Goal: Transaction & Acquisition: Register for event/course

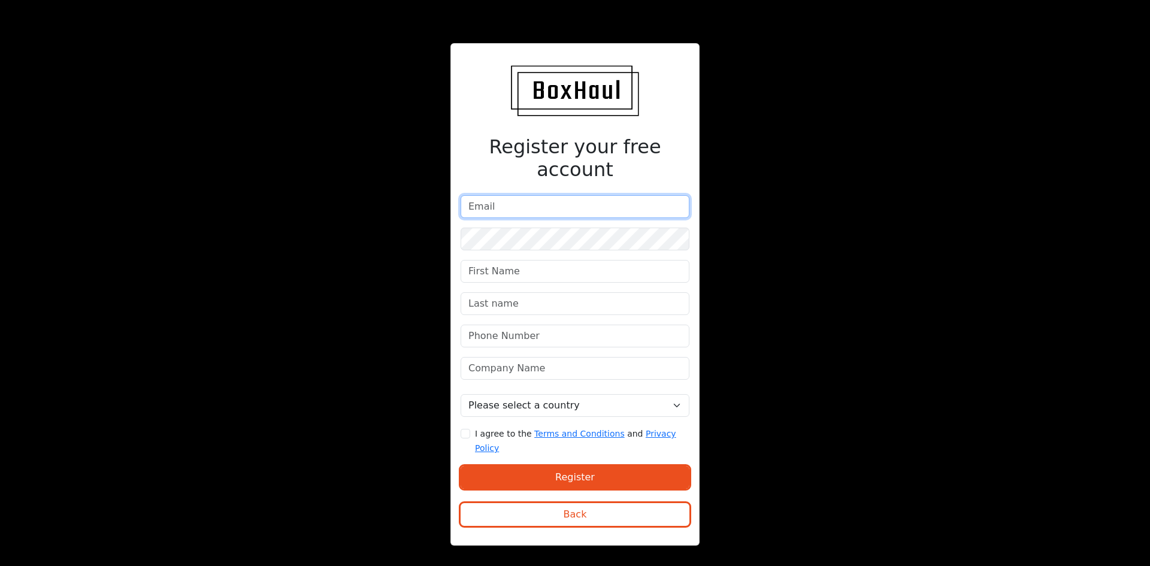
click at [514, 202] on input "email" at bounding box center [574, 206] width 229 height 23
type input "[PERSON_NAME][EMAIL_ADDRESS][PERSON_NAME][DOMAIN_NAME]"
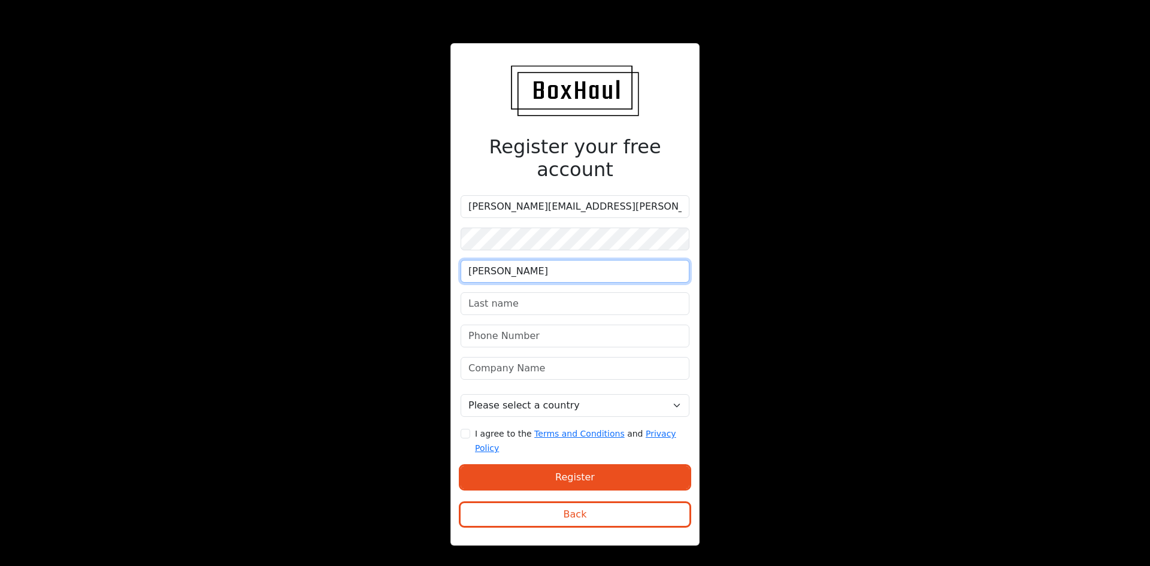
type input "[PERSON_NAME]"
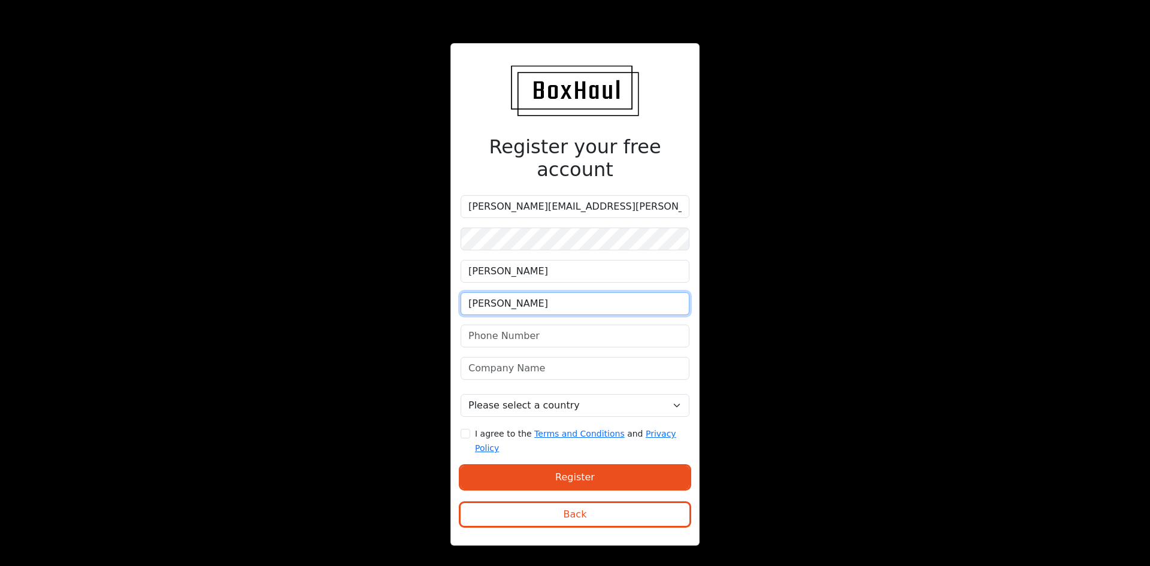
type input "[PERSON_NAME]"
type input "07873665750"
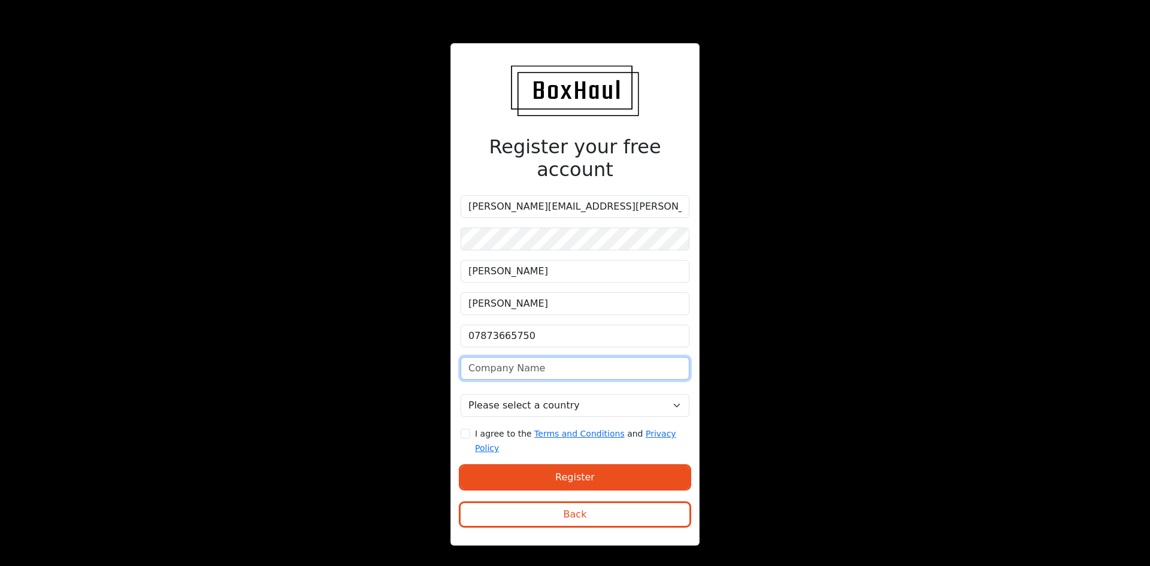
click at [474, 357] on input "text" at bounding box center [574, 368] width 229 height 23
type input "[PERSON_NAME] Freight Solutions Ltd"
click at [452, 375] on div "Register your free account [EMAIL_ADDRESS][PERSON_NAME][DOMAIN_NAME] [PERSON_NA…" at bounding box center [574, 294] width 249 height 503
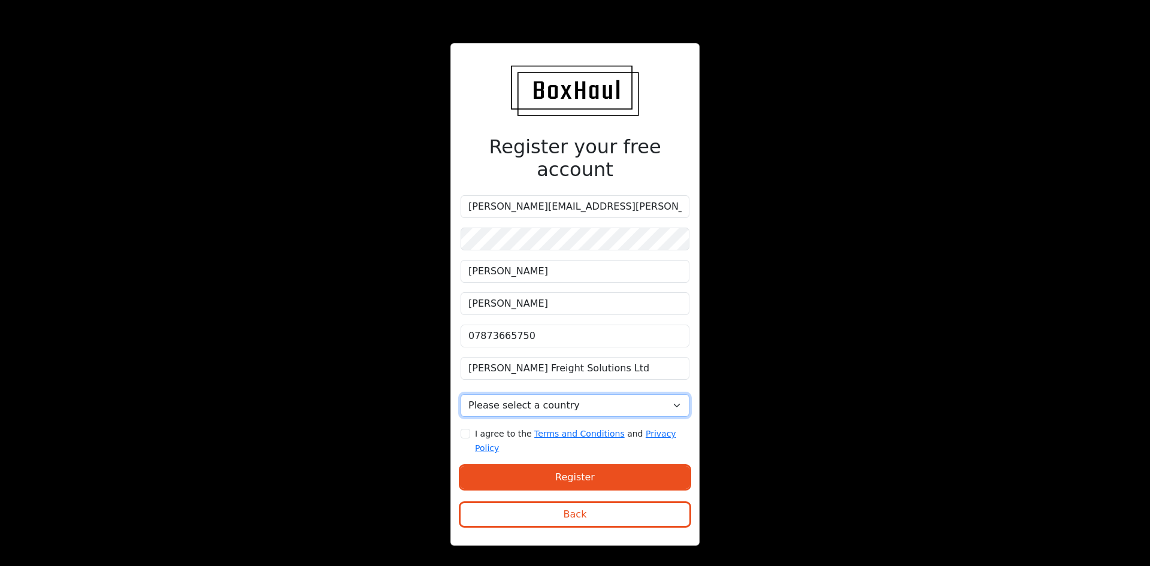
click at [527, 399] on select "Please select a country [GEOGRAPHIC_DATA] [GEOGRAPHIC_DATA] [GEOGRAPHIC_DATA] […" at bounding box center [574, 405] width 229 height 23
select select "[GEOGRAPHIC_DATA]"
click at [460, 394] on select "Please select a country [GEOGRAPHIC_DATA] [GEOGRAPHIC_DATA] [GEOGRAPHIC_DATA] […" at bounding box center [574, 405] width 229 height 23
click at [468, 429] on input "I agree to the Terms and Conditions and Privacy Policy" at bounding box center [465, 434] width 10 height 10
checkbox input "true"
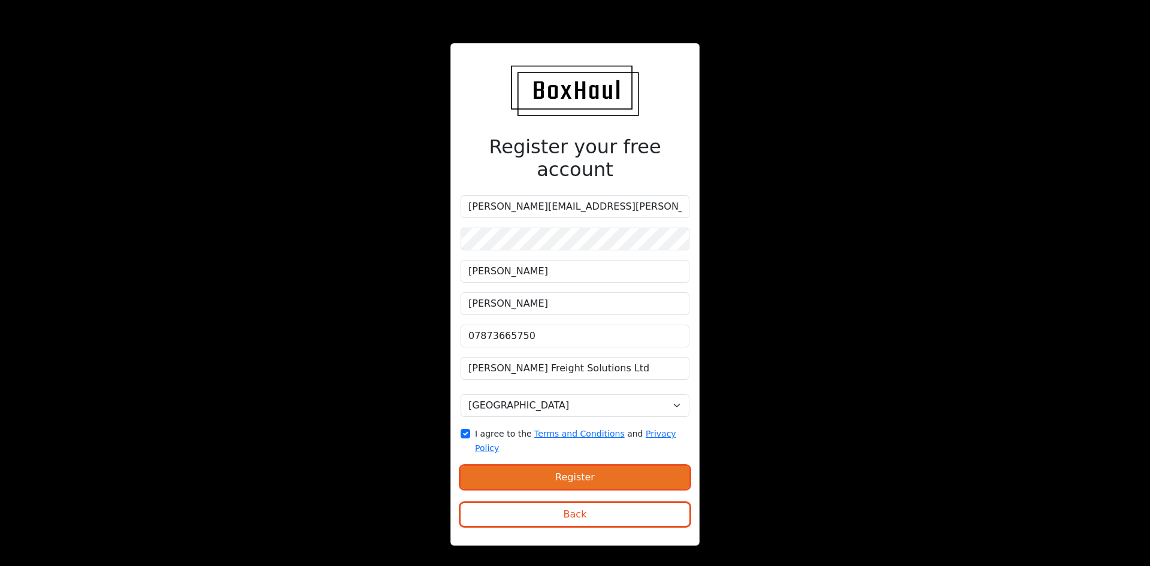
click at [544, 466] on button "Register" at bounding box center [574, 477] width 229 height 23
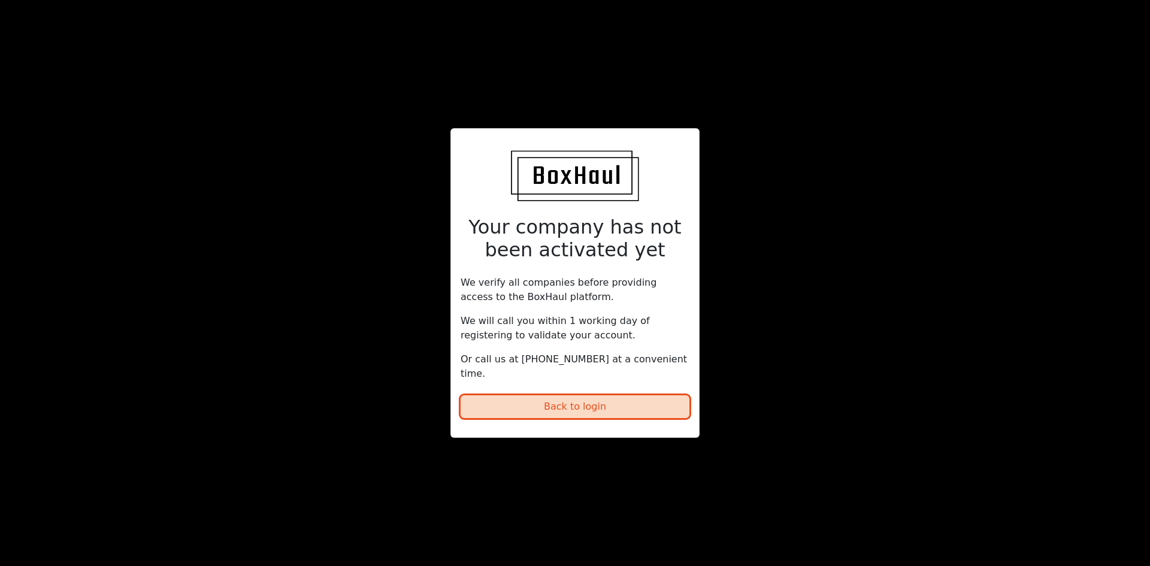
click at [639, 395] on button "Back to login" at bounding box center [574, 406] width 229 height 23
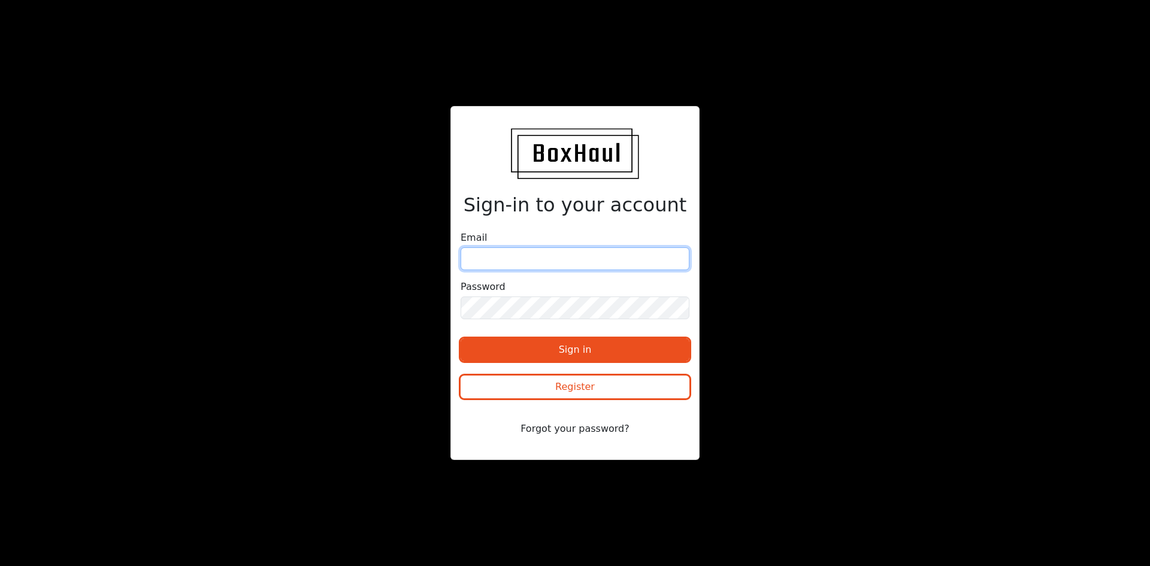
click at [555, 262] on input "email" at bounding box center [574, 258] width 229 height 23
click at [550, 256] on input "email" at bounding box center [574, 258] width 229 height 23
click at [467, 207] on h2 "Sign-in to your account" at bounding box center [574, 204] width 229 height 23
click at [525, 252] on input "email" at bounding box center [574, 258] width 229 height 23
type input "f"
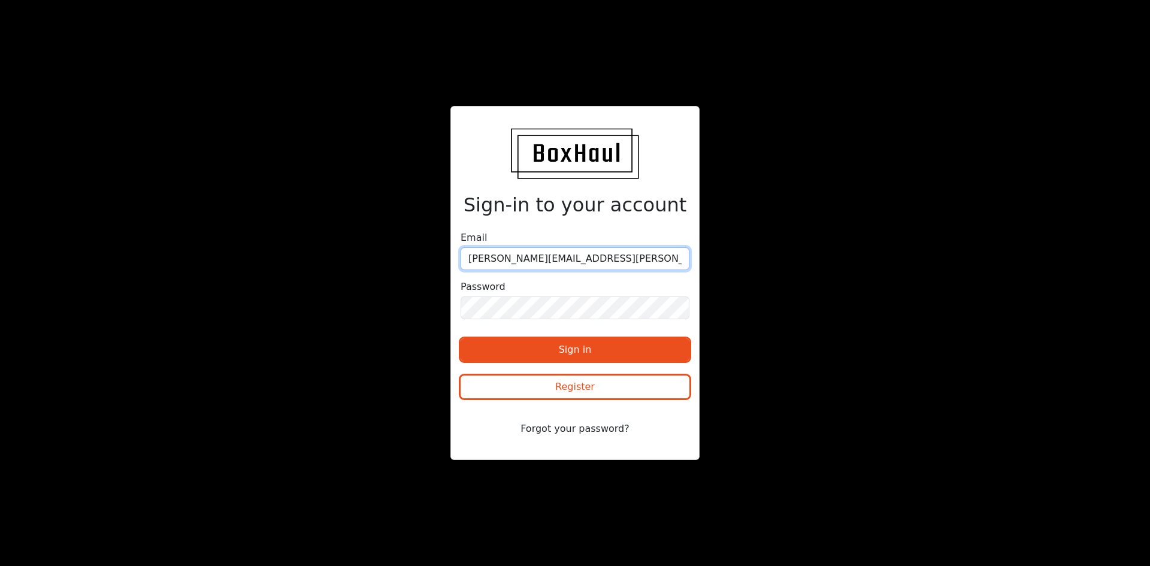
type input "[PERSON_NAME][EMAIL_ADDRESS][PERSON_NAME][DOMAIN_NAME]"
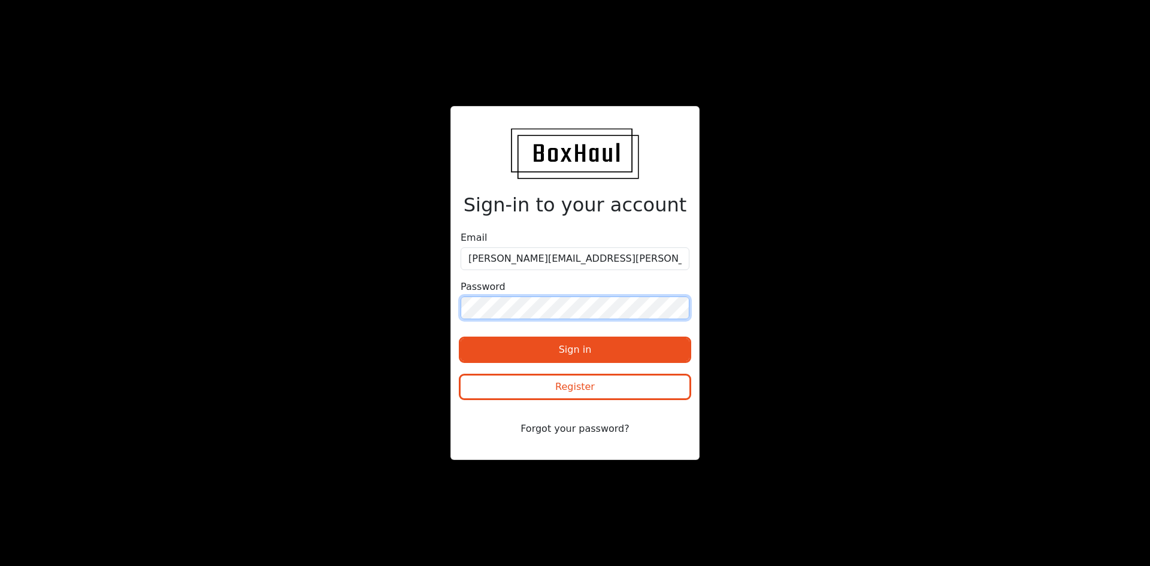
click at [460, 338] on button "Sign in" at bounding box center [574, 349] width 229 height 23
